Goal: Transaction & Acquisition: Purchase product/service

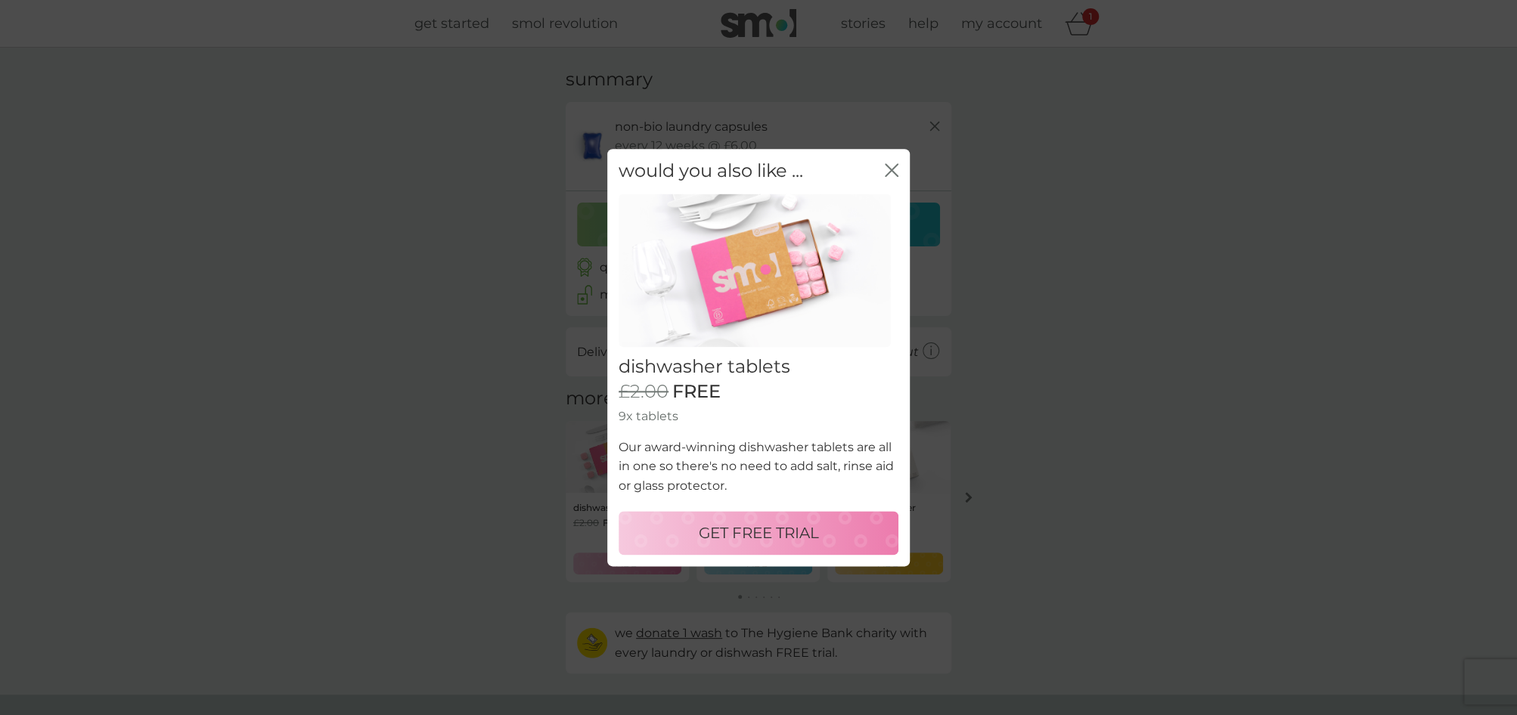
click at [777, 533] on p "GET FREE TRIAL" at bounding box center [759, 533] width 120 height 24
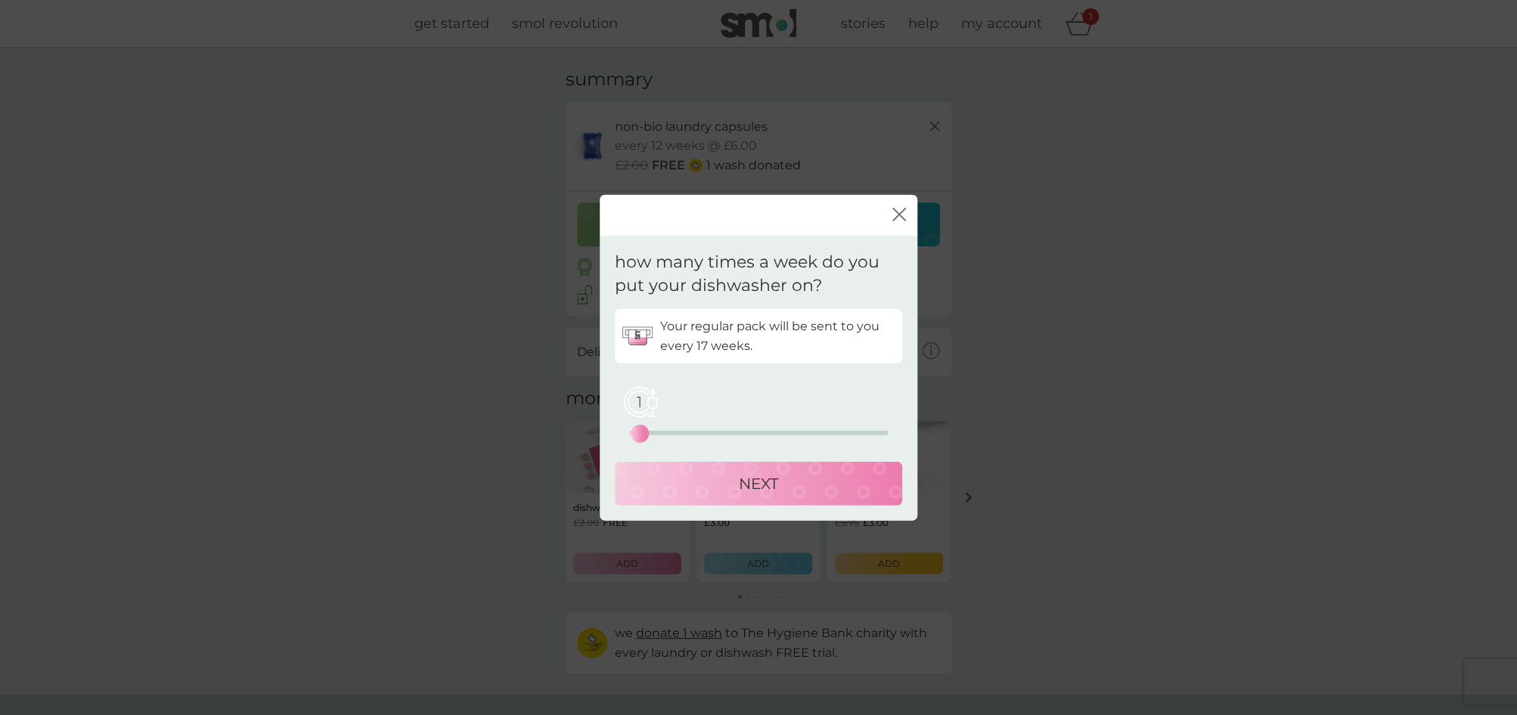
click at [637, 430] on div "1" at bounding box center [640, 433] width 6 height 6
click at [721, 476] on div "NEXT" at bounding box center [758, 483] width 257 height 24
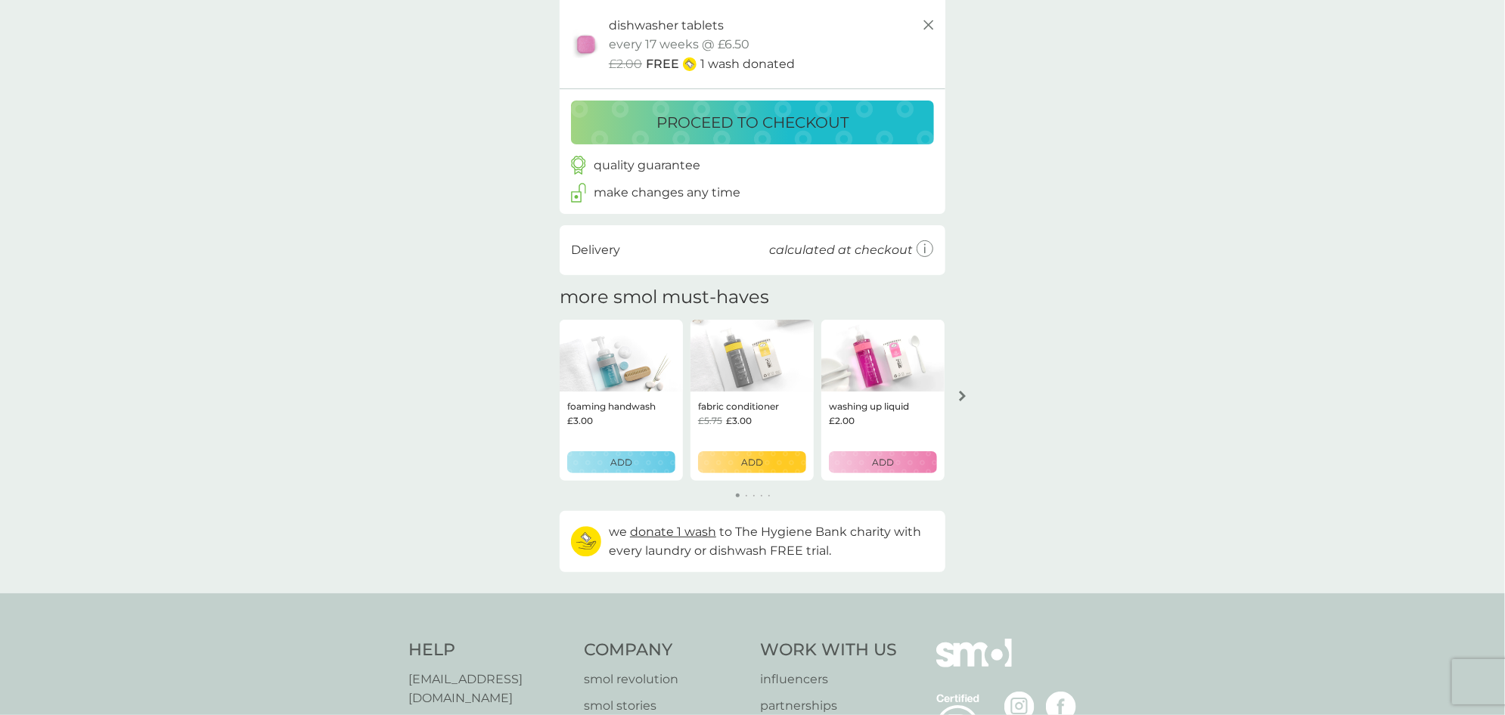
scroll to position [227, 0]
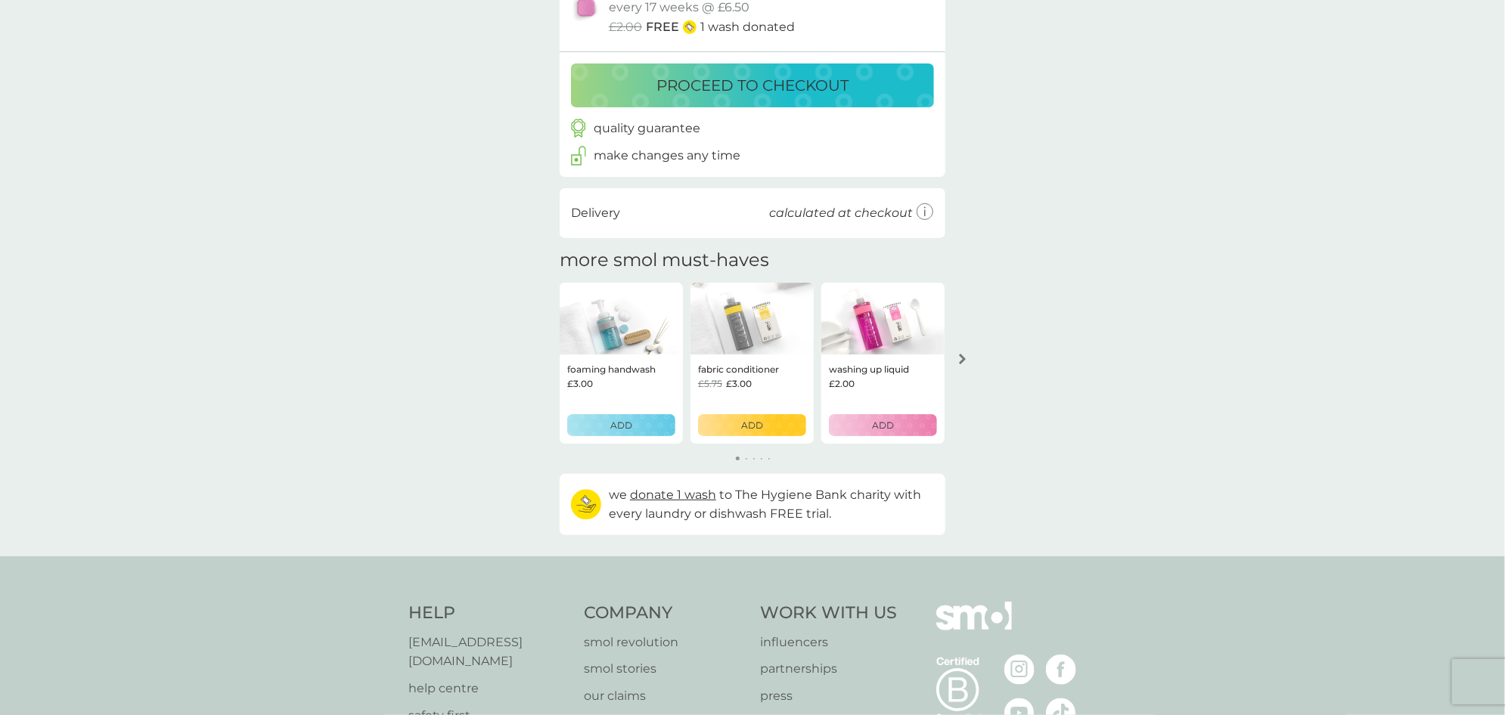
click at [815, 84] on p "proceed to checkout" at bounding box center [752, 85] width 192 height 24
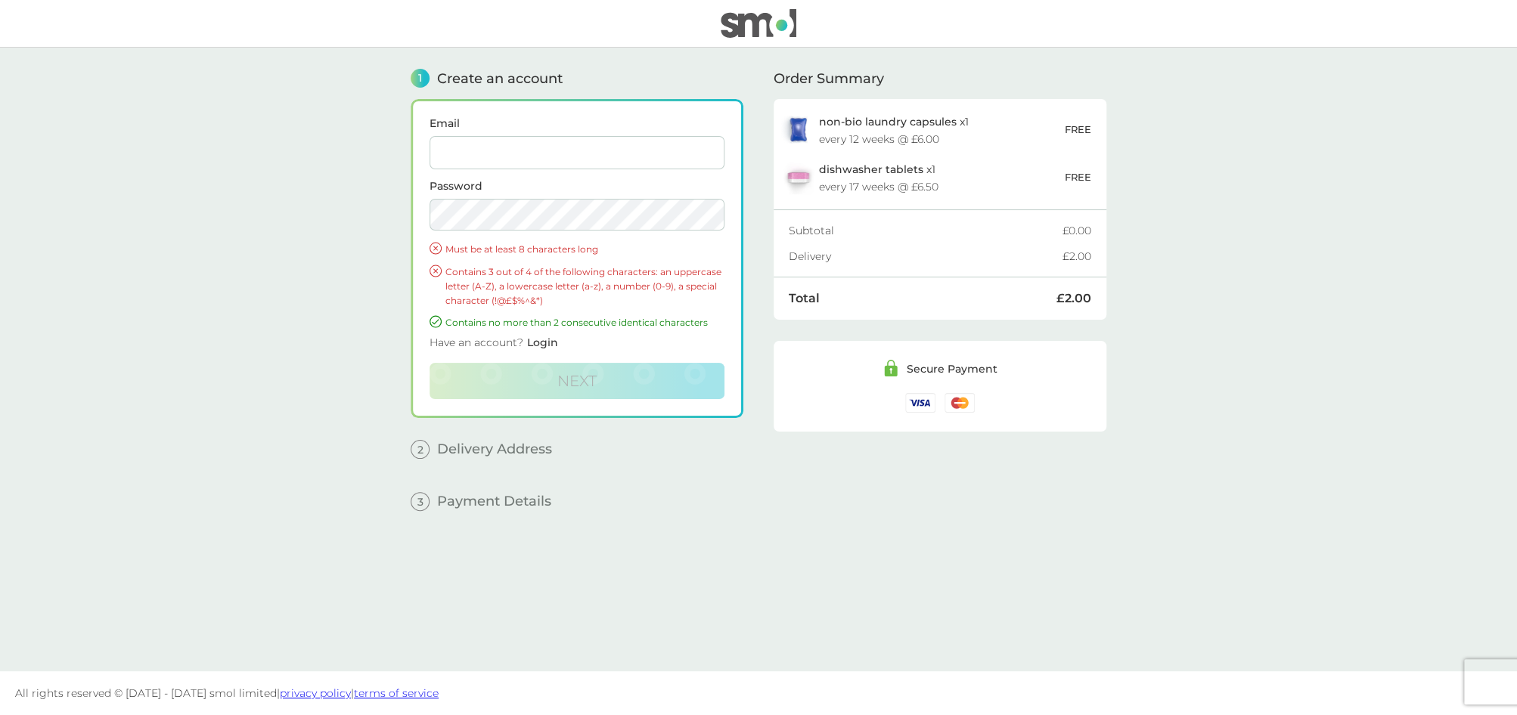
type input "[EMAIL_ADDRESS][DOMAIN_NAME]"
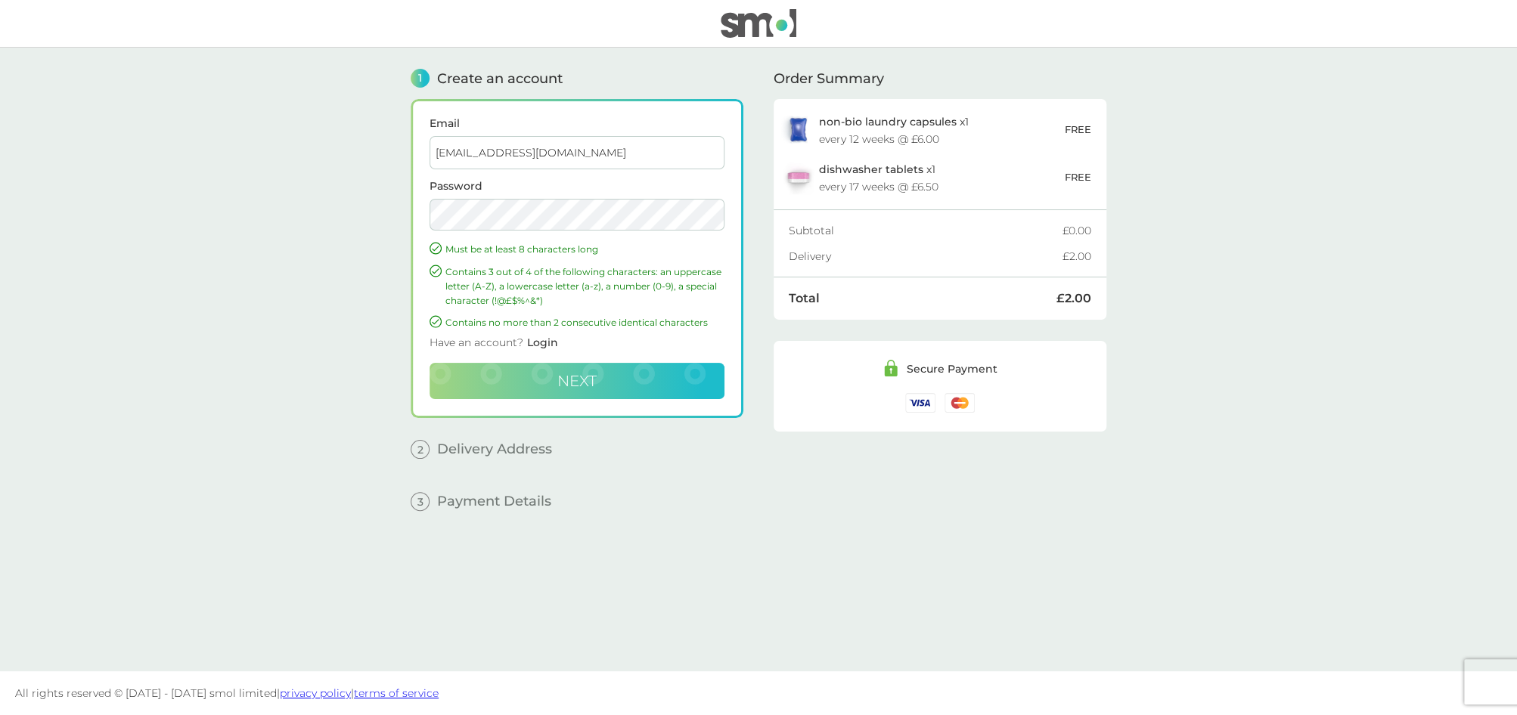
click at [644, 388] on button "Next" at bounding box center [577, 381] width 295 height 36
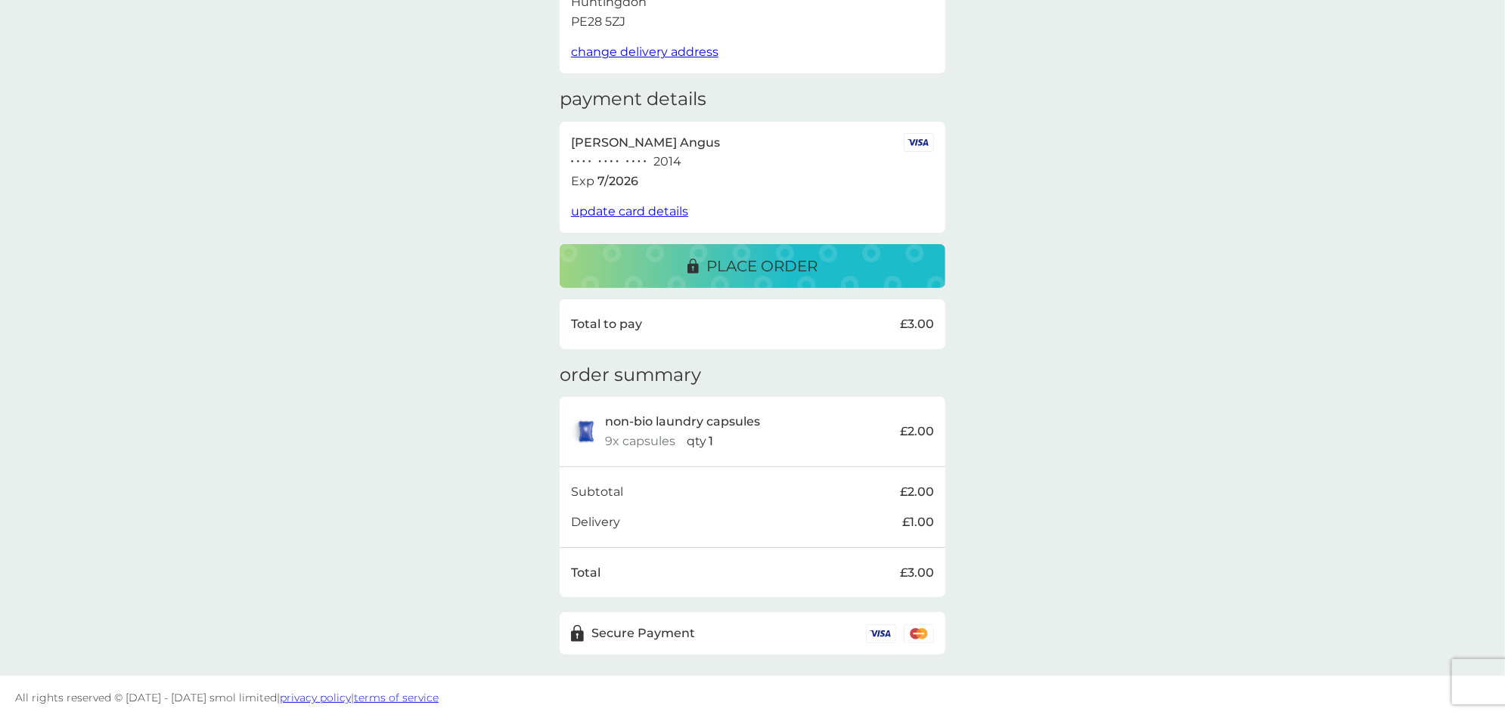
scroll to position [164, 0]
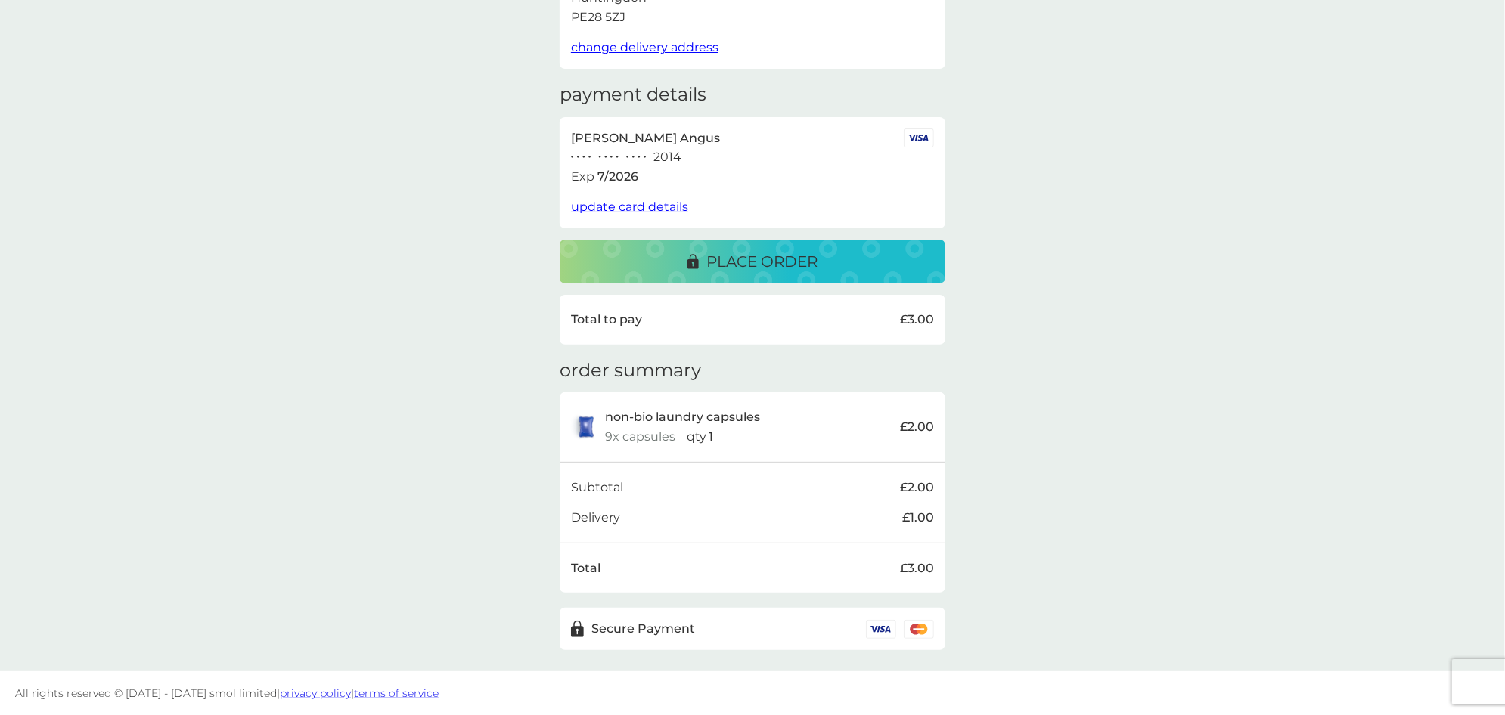
click at [739, 261] on p "place order" at bounding box center [761, 262] width 111 height 24
